Goal: Task Accomplishment & Management: Use online tool/utility

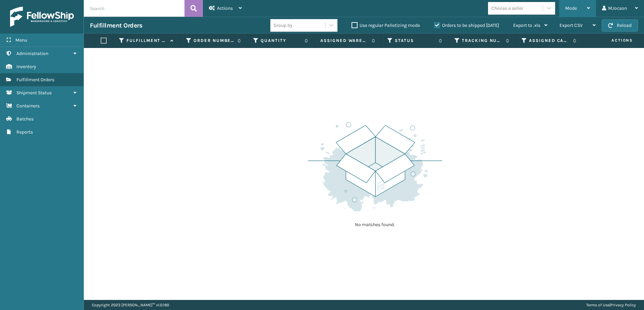
click at [579, 9] on div "Mode" at bounding box center [577, 8] width 25 height 17
click at [29, 121] on span "Batches" at bounding box center [24, 119] width 17 height 6
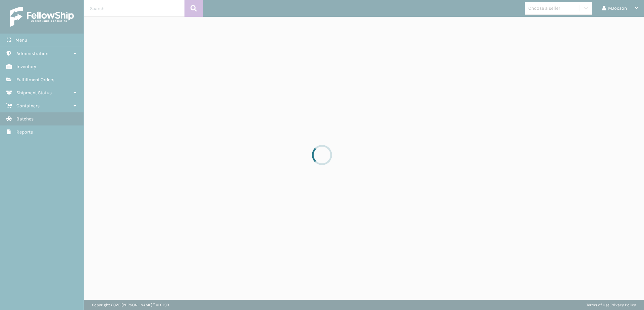
click at [53, 81] on div at bounding box center [322, 155] width 644 height 310
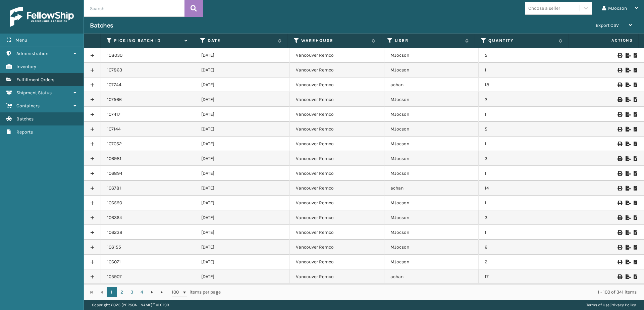
click at [59, 81] on link "Fulfillment Orders" at bounding box center [42, 79] width 84 height 13
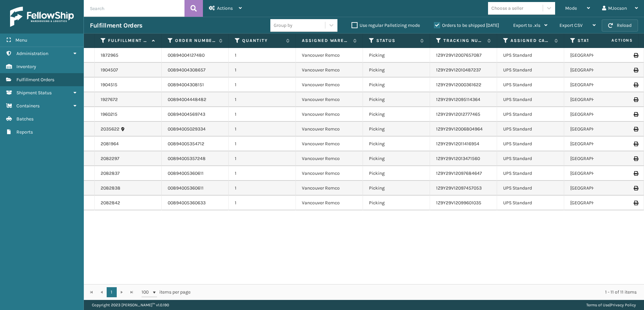
click at [617, 25] on button "Reload" at bounding box center [620, 25] width 36 height 12
click at [574, 8] on span "Mode" at bounding box center [571, 8] width 12 height 6
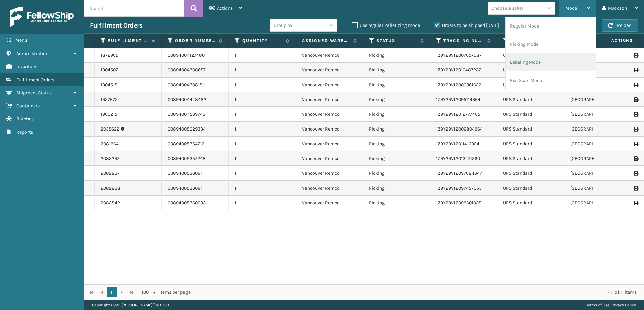
click at [532, 61] on li "Labeling Mode" at bounding box center [551, 62] width 90 height 18
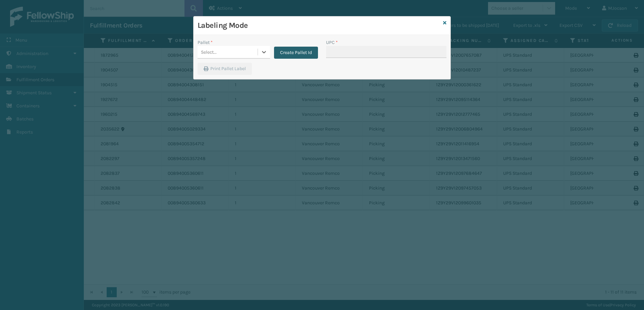
click at [296, 50] on button "Create Pallet Id" at bounding box center [296, 53] width 44 height 12
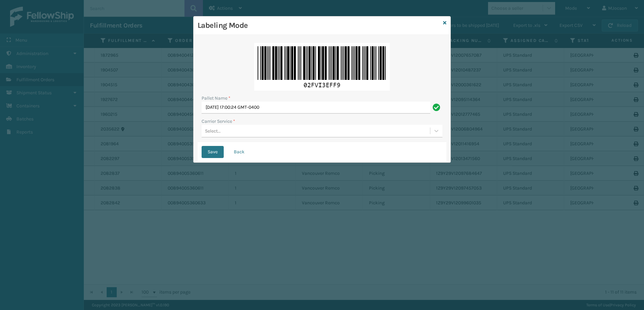
click at [220, 134] on div "Select..." at bounding box center [213, 130] width 16 height 7
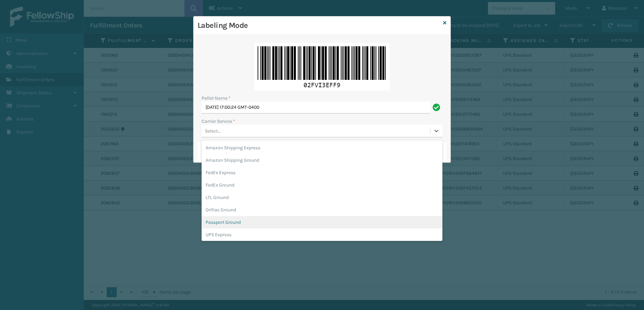
scroll to position [39, 0]
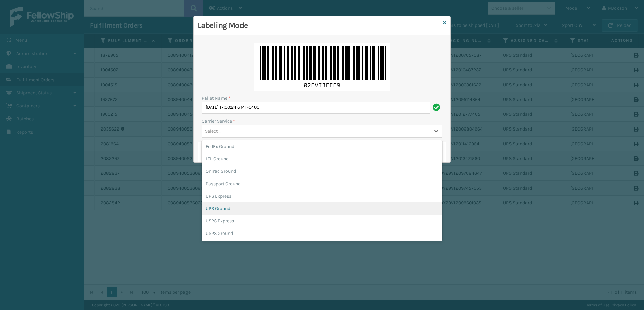
click at [238, 209] on div "UPS Ground" at bounding box center [322, 208] width 241 height 12
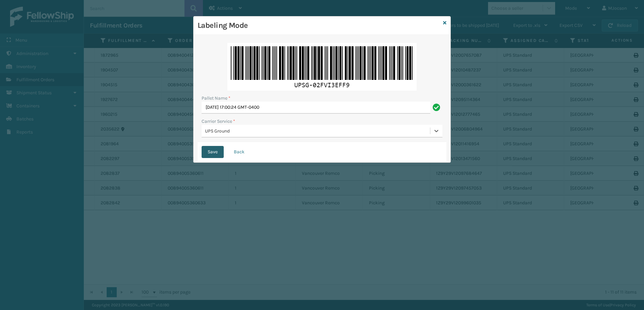
click at [214, 151] on button "Save" at bounding box center [213, 152] width 22 height 12
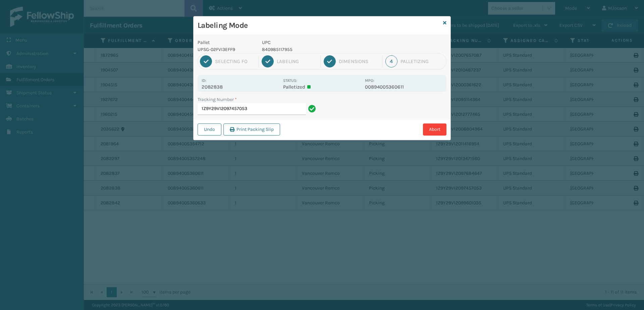
click at [447, 24] on div "Labeling Mode" at bounding box center [322, 25] width 257 height 18
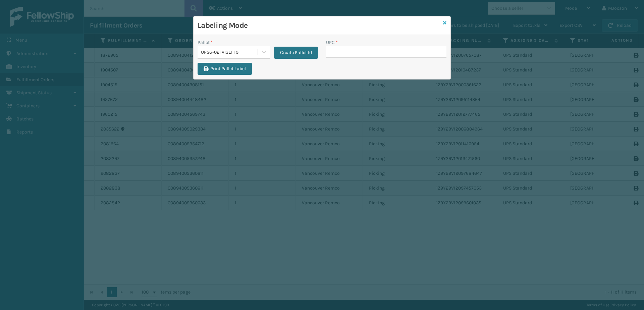
click at [446, 24] on icon at bounding box center [444, 22] width 3 height 5
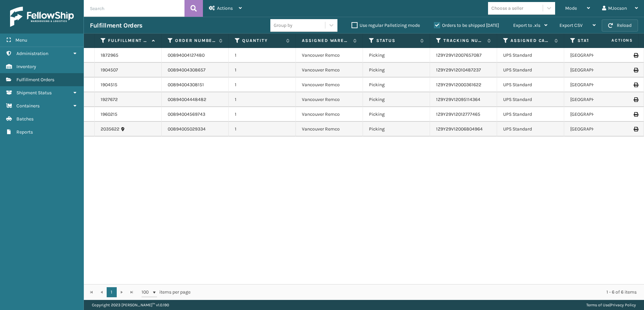
click at [617, 23] on button "Reload" at bounding box center [620, 25] width 36 height 12
click at [577, 6] on div "Mode" at bounding box center [577, 8] width 25 height 17
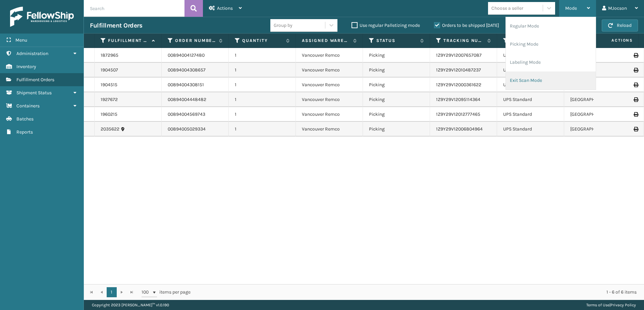
click at [534, 80] on li "Exit Scan Mode" at bounding box center [551, 80] width 90 height 18
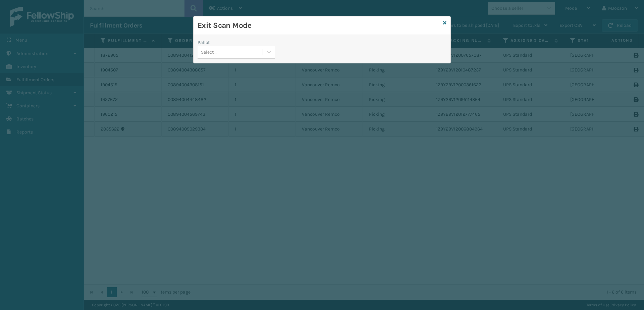
click at [441, 23] on div "Exit Scan Mode" at bounding box center [322, 25] width 257 height 18
click at [447, 22] on div "Exit Scan Mode Pallet Select..." at bounding box center [322, 39] width 258 height 47
click at [442, 23] on div "Exit Scan Mode" at bounding box center [322, 25] width 257 height 18
click at [445, 21] on icon at bounding box center [444, 22] width 3 height 5
